Goal: Find specific page/section: Find specific page/section

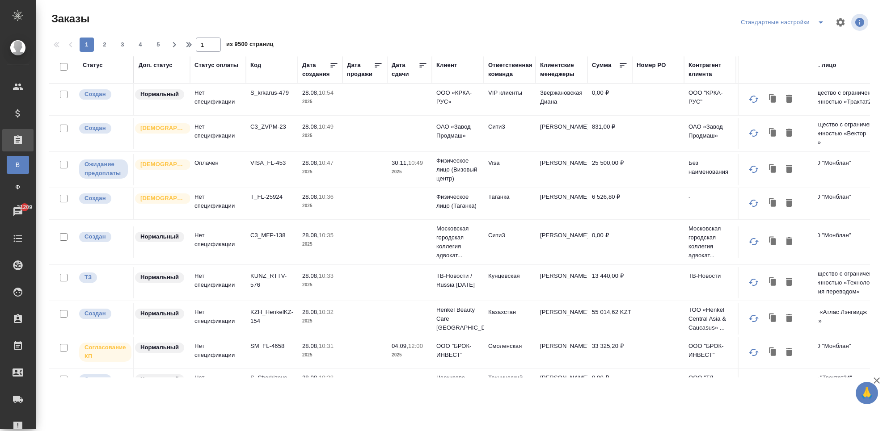
scroll to position [129, 0]
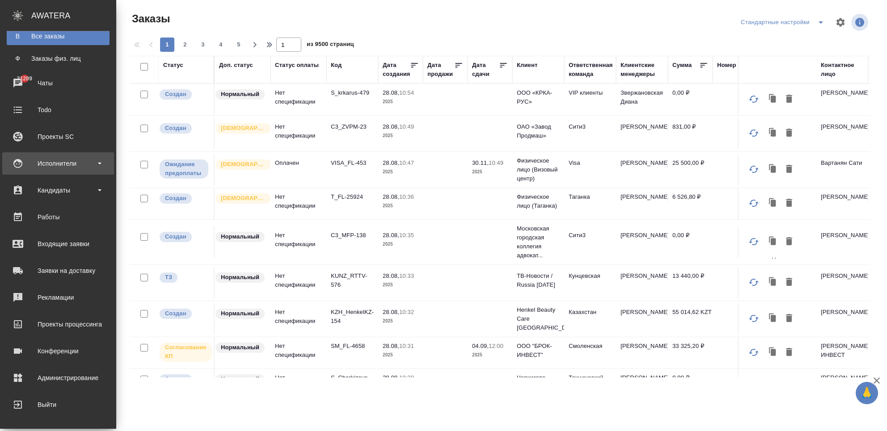
click at [91, 164] on div "Исполнители" at bounding box center [58, 163] width 103 height 13
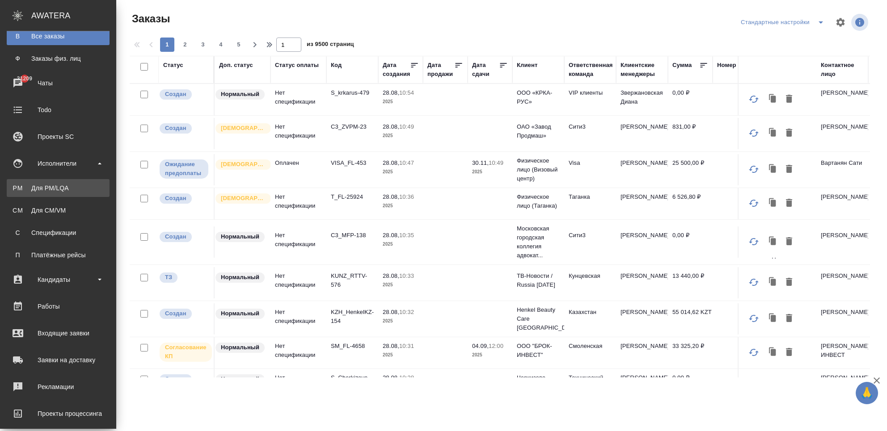
click at [78, 189] on div "Для PM/LQA" at bounding box center [58, 188] width 94 height 9
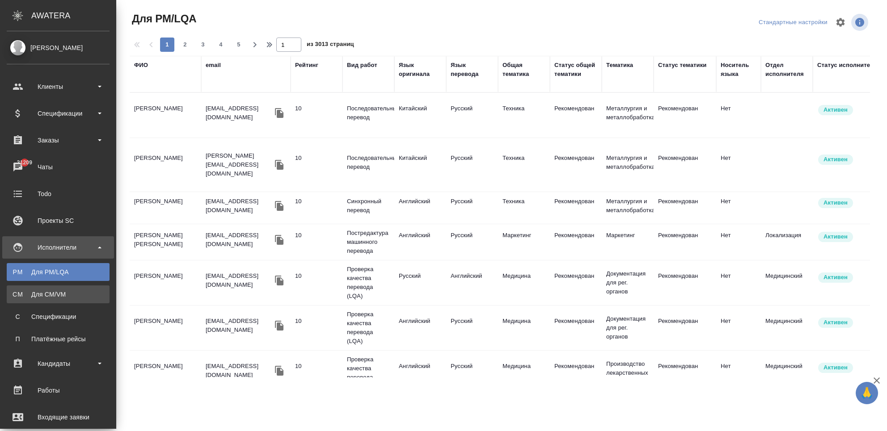
click at [16, 292] on div "Для CM/VM" at bounding box center [58, 294] width 94 height 9
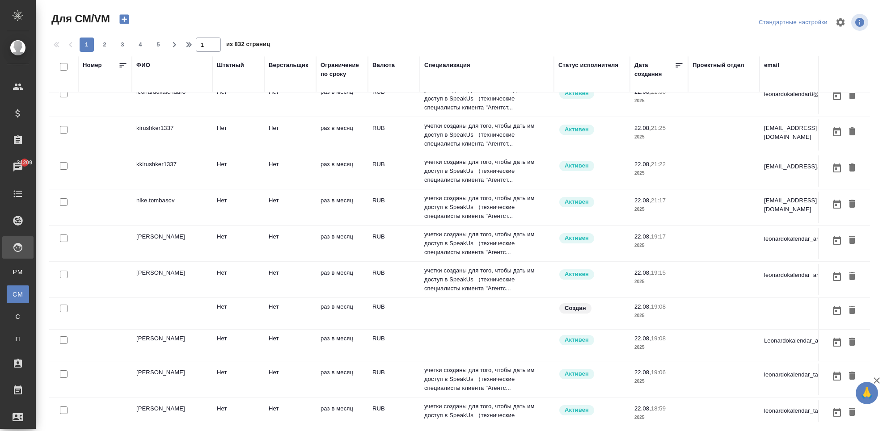
scroll to position [576, 0]
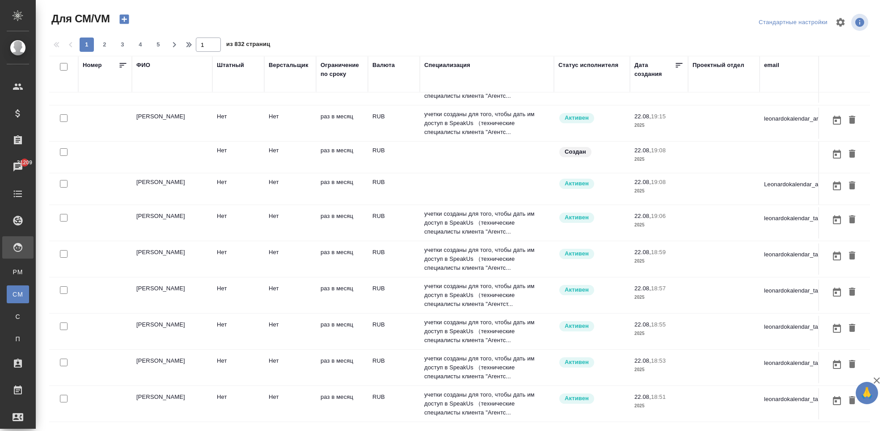
click at [183, 354] on td "[PERSON_NAME]" at bounding box center [172, 367] width 80 height 31
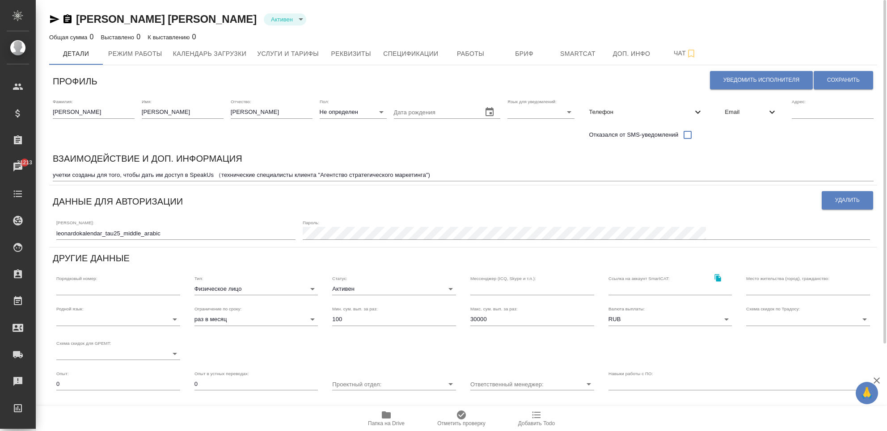
scroll to position [59, 0]
